Goal: Transaction & Acquisition: Purchase product/service

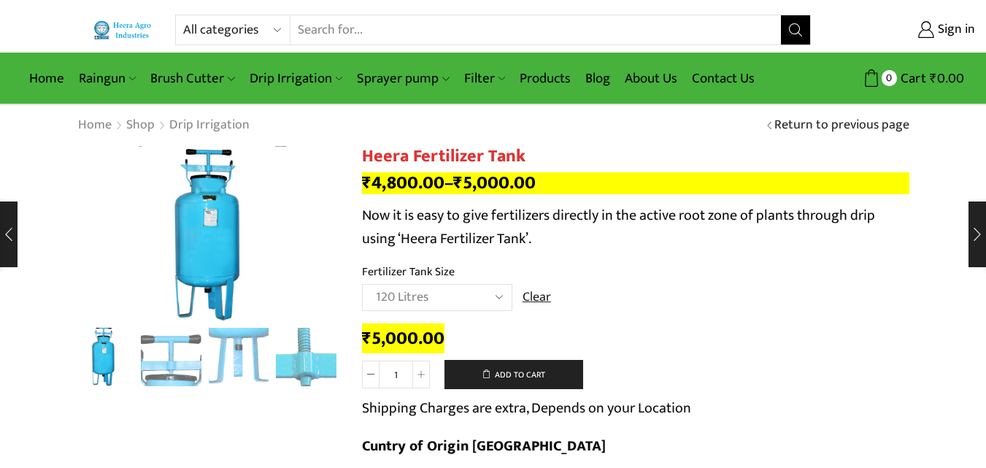
select select "120 Litres"
click at [537, 67] on link "Products" at bounding box center [545, 78] width 66 height 34
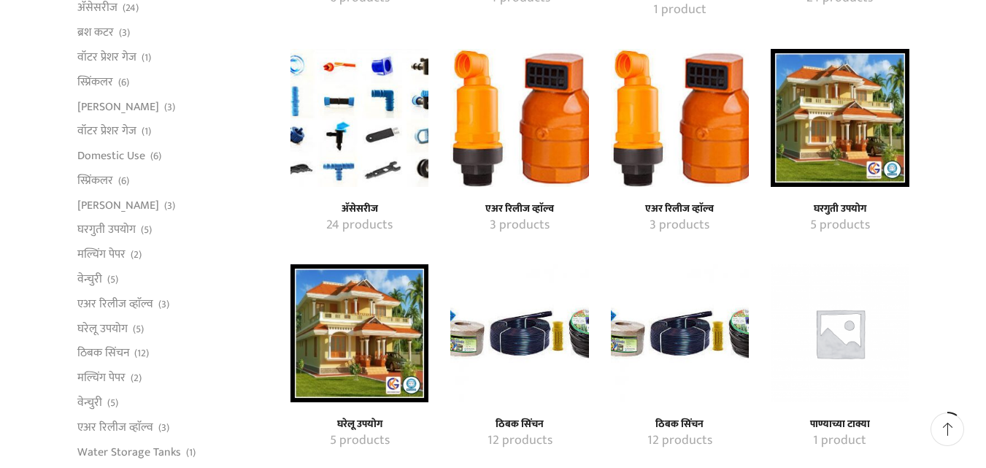
scroll to position [365, 0]
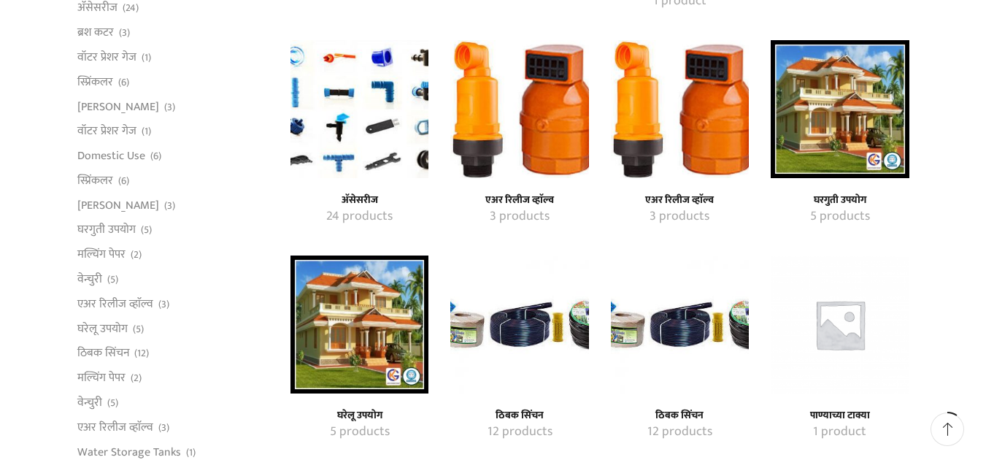
click at [620, 137] on img "Visit product category एअर रिलीज व्हाॅल्व" at bounding box center [680, 109] width 138 height 138
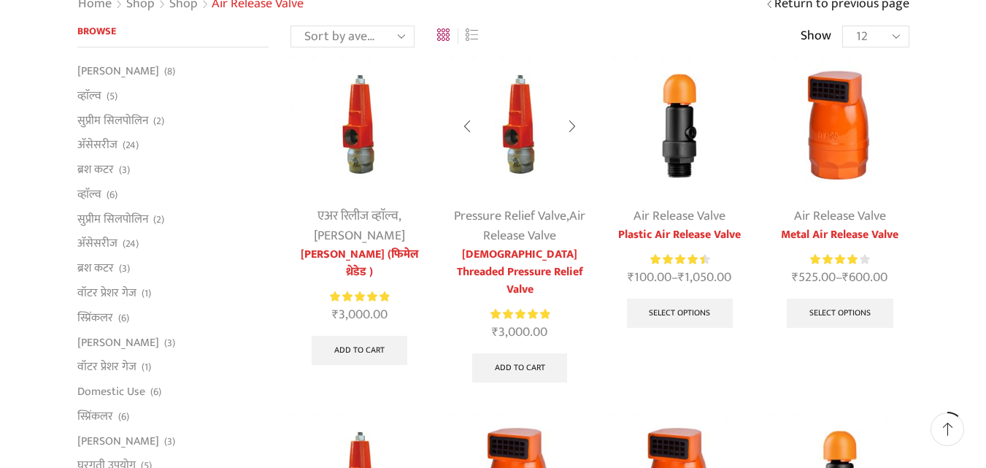
scroll to position [146, 0]
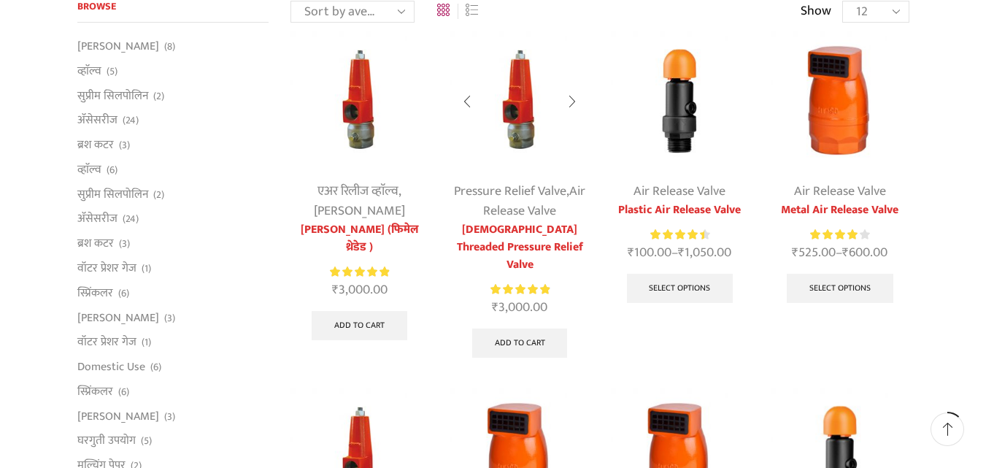
click at [499, 136] on img at bounding box center [519, 100] width 138 height 138
click at [520, 131] on img at bounding box center [519, 100] width 138 height 138
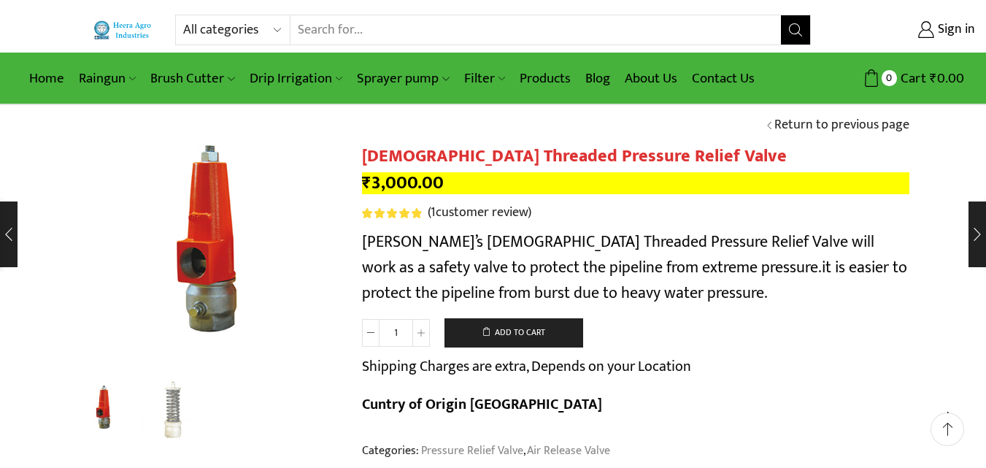
scroll to position [73, 0]
